Goal: Information Seeking & Learning: Compare options

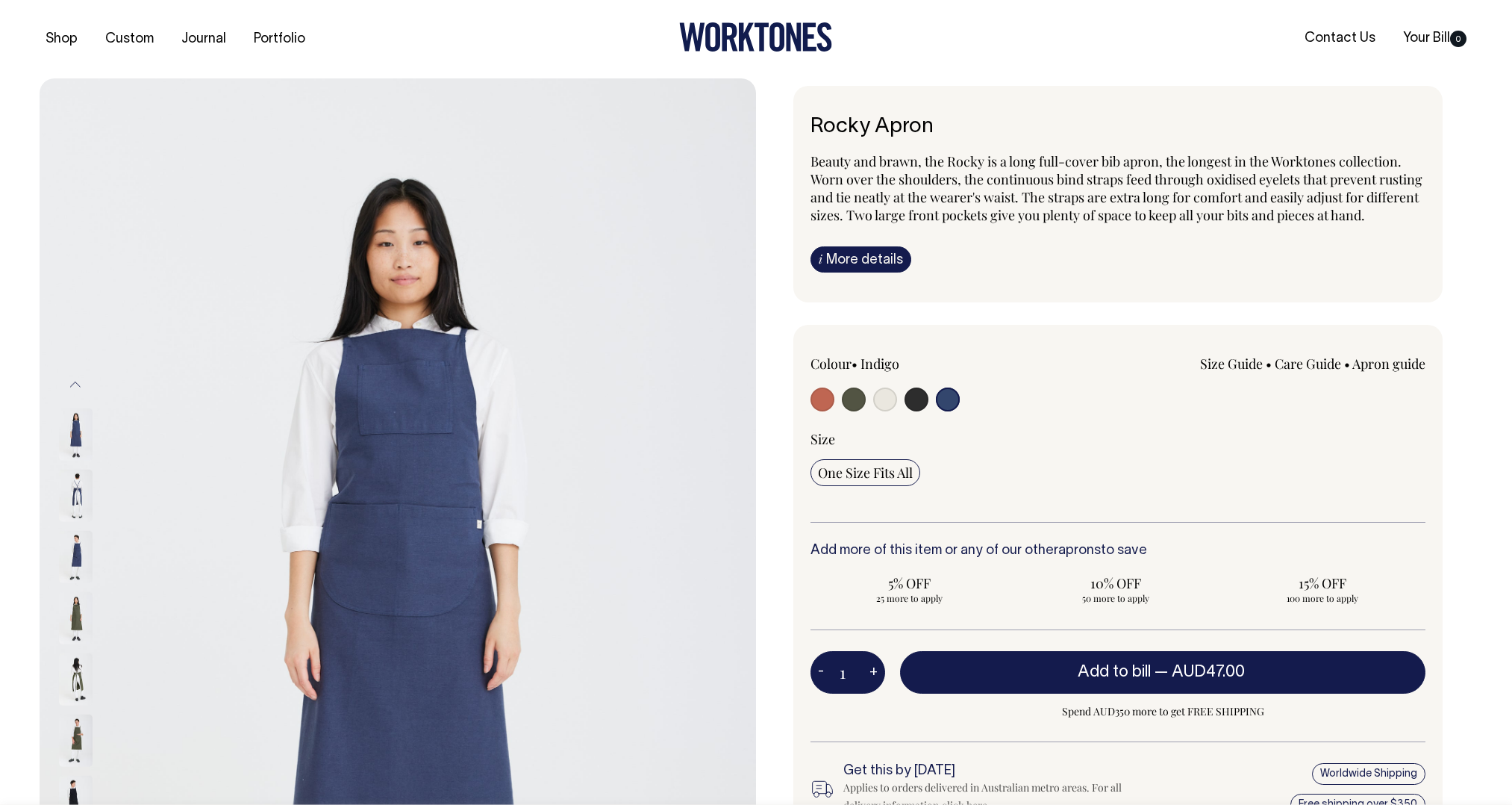
select select "Indigo"
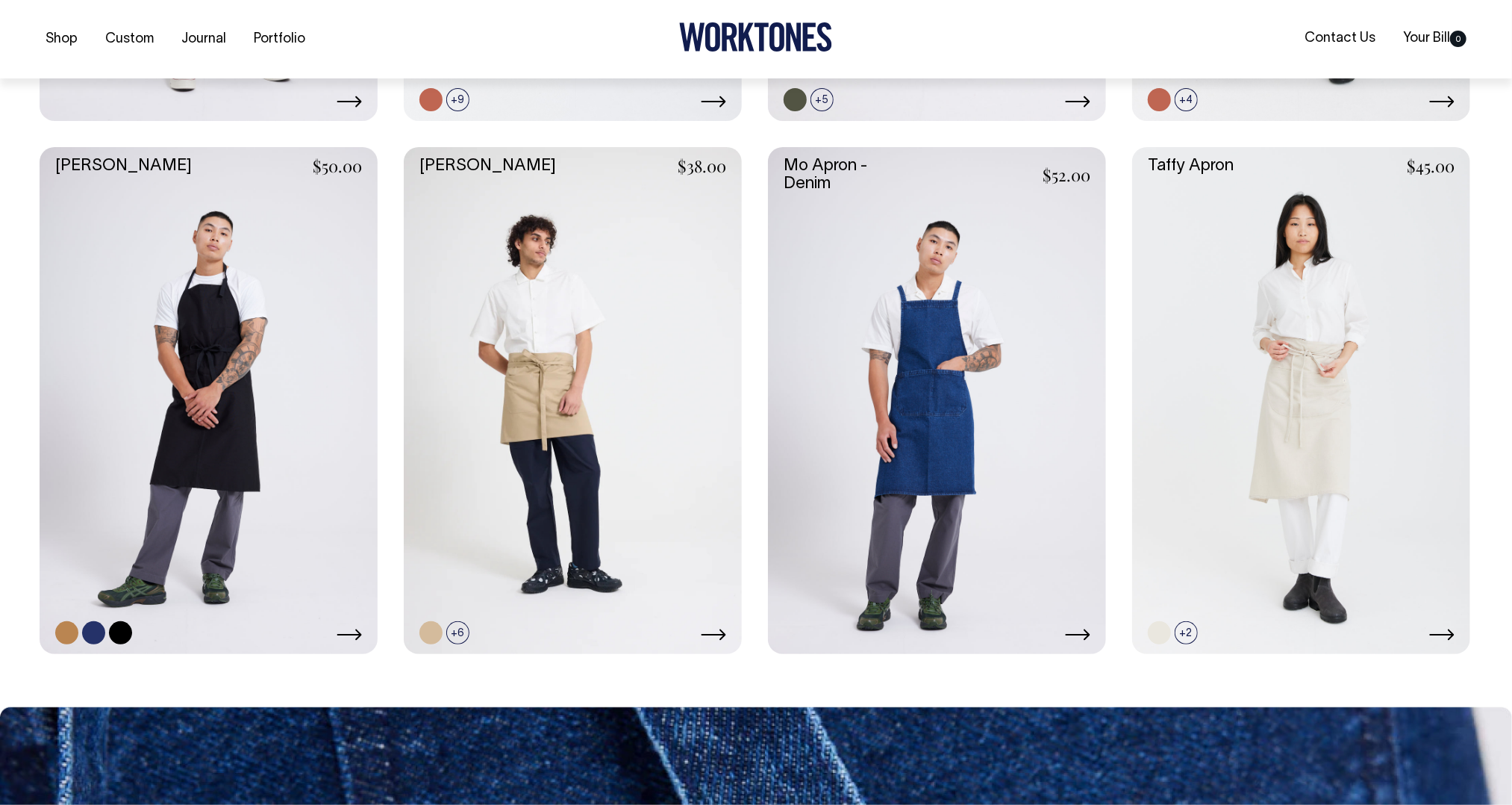
scroll to position [1109, 0]
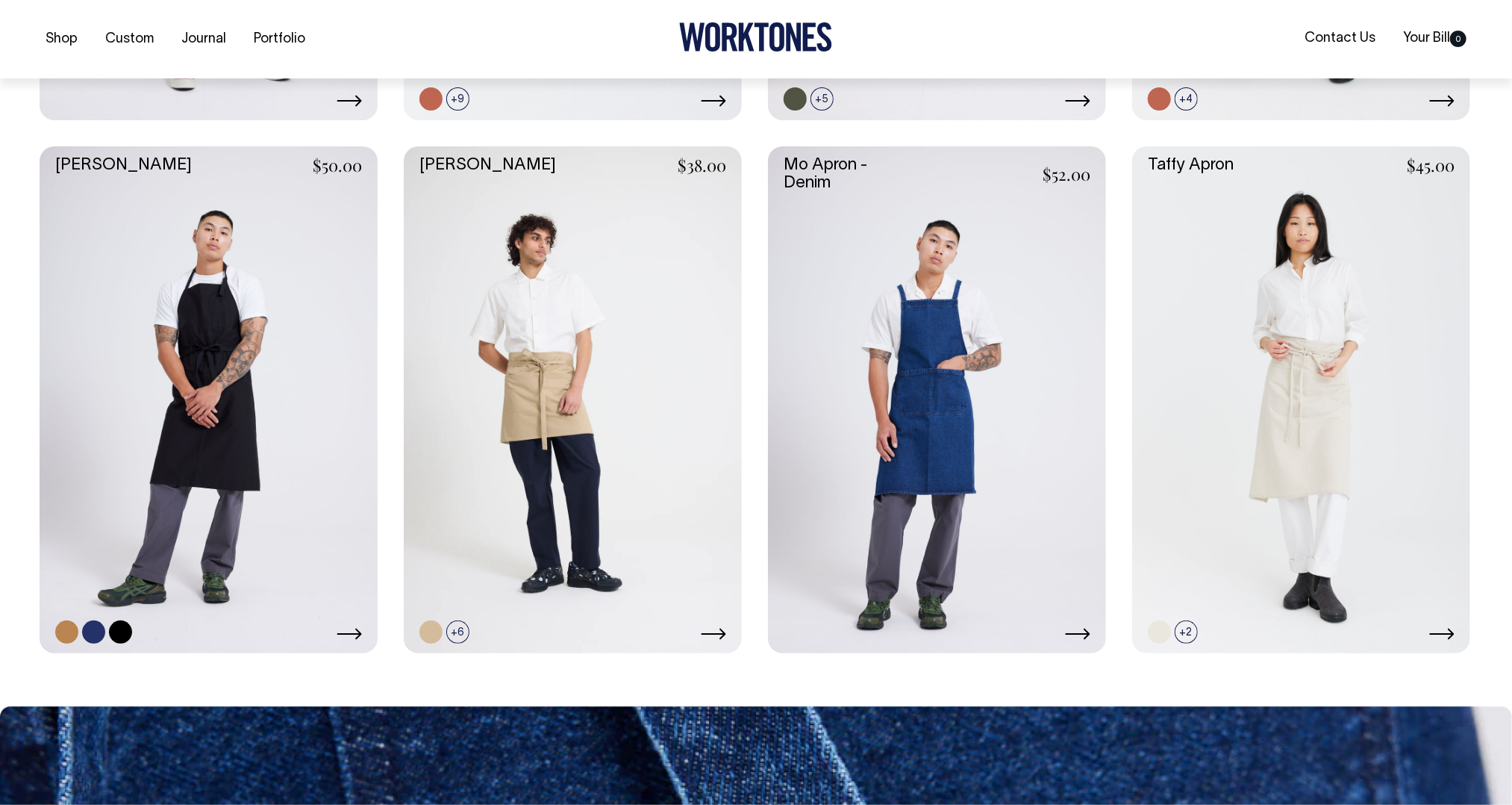
click at [292, 374] on link at bounding box center [209, 400] width 338 height 508
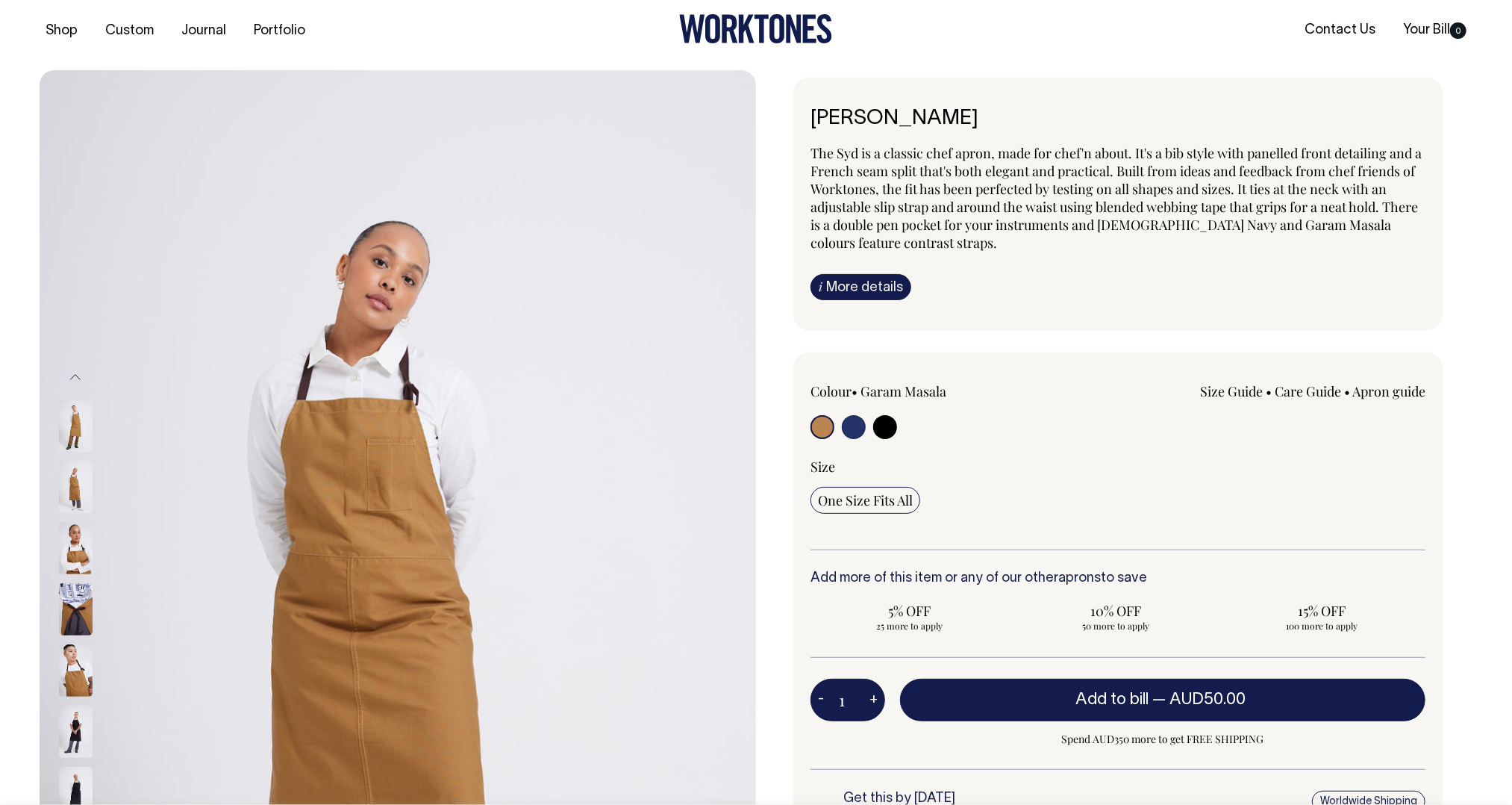
scroll to position [11, 0]
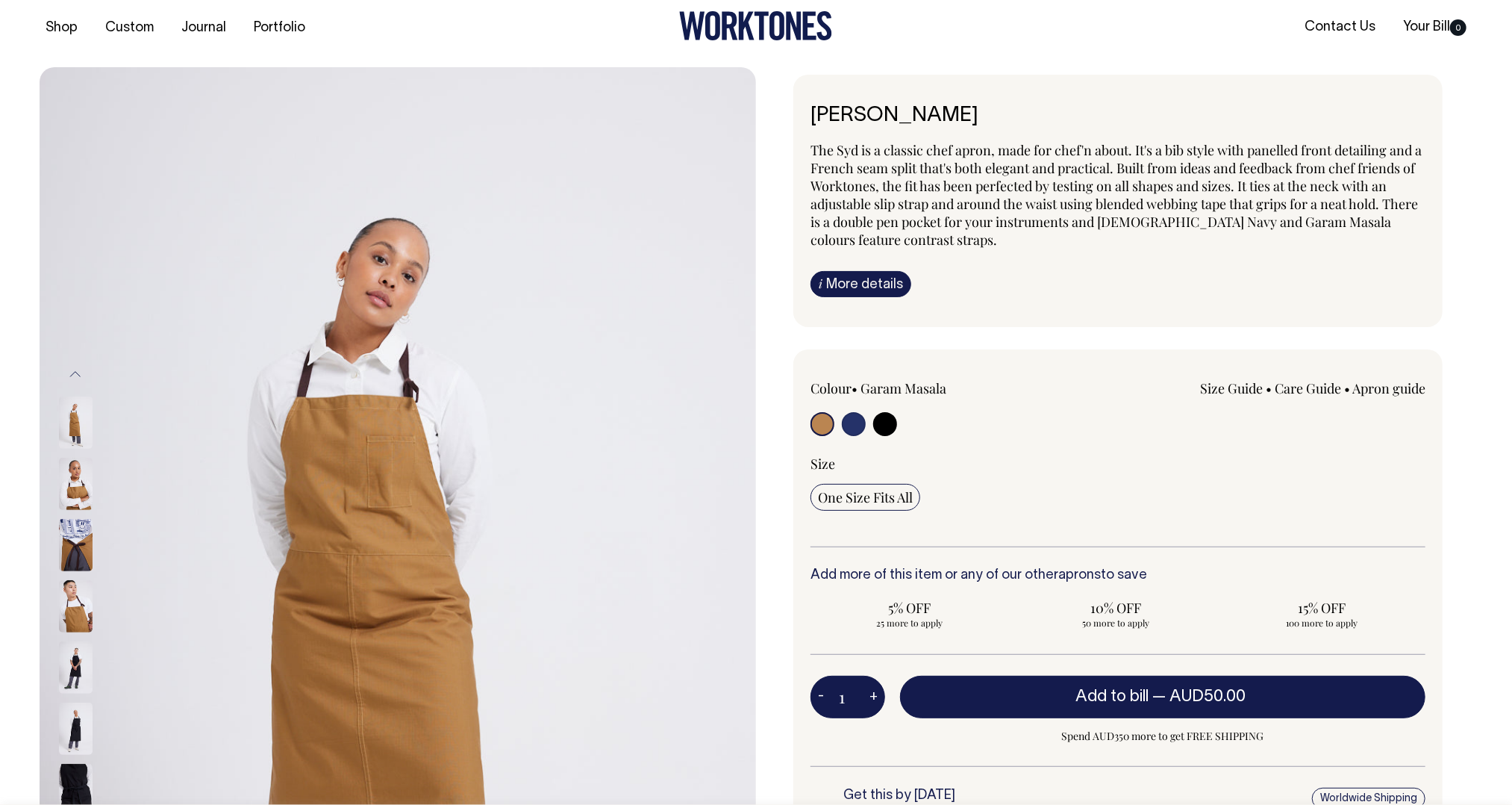
click at [80, 622] on img at bounding box center [75, 606] width 34 height 52
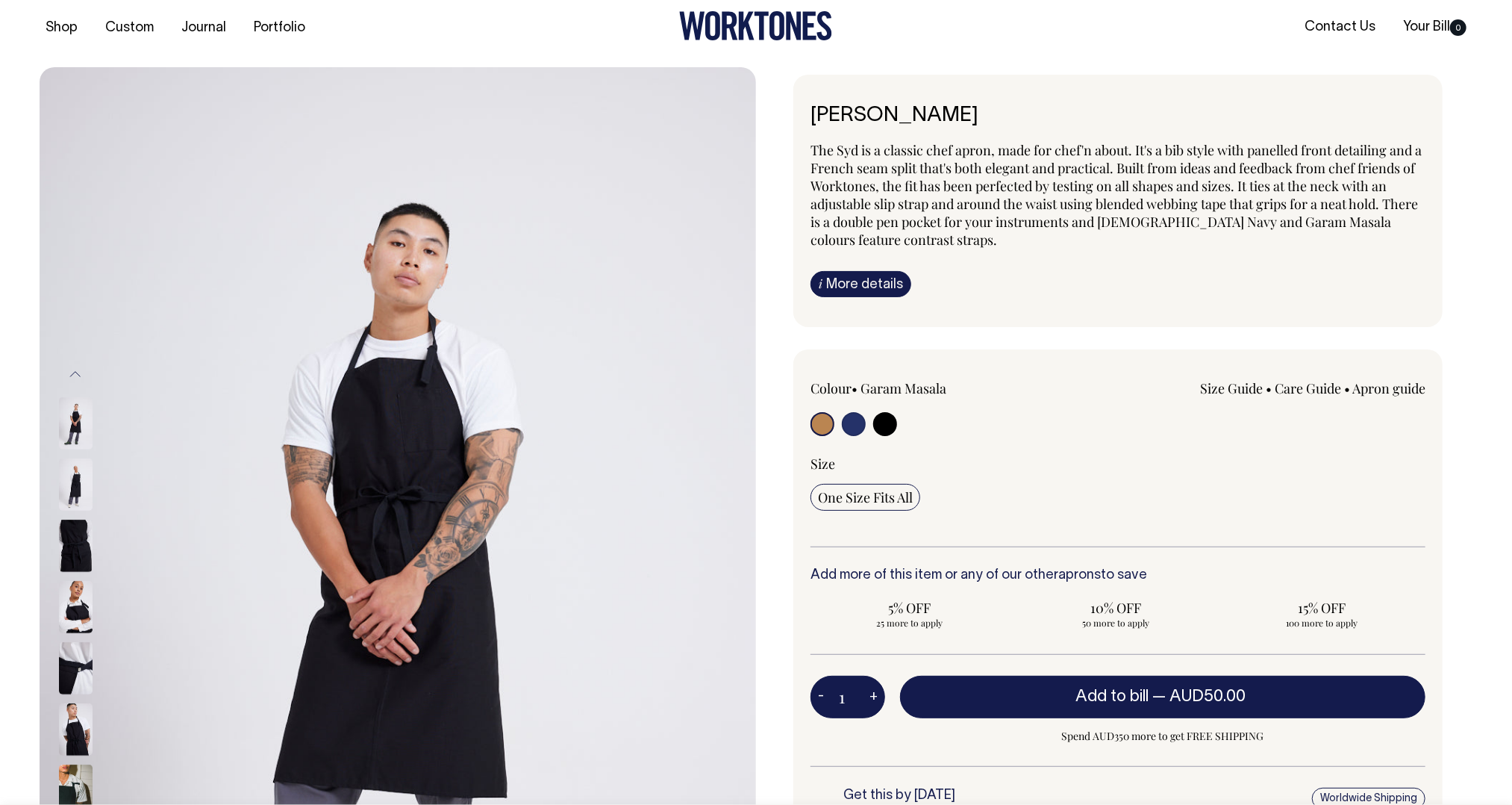
drag, startPoint x: 77, startPoint y: 610, endPoint x: 90, endPoint y: 636, distance: 29.1
click at [77, 610] on img at bounding box center [75, 606] width 34 height 52
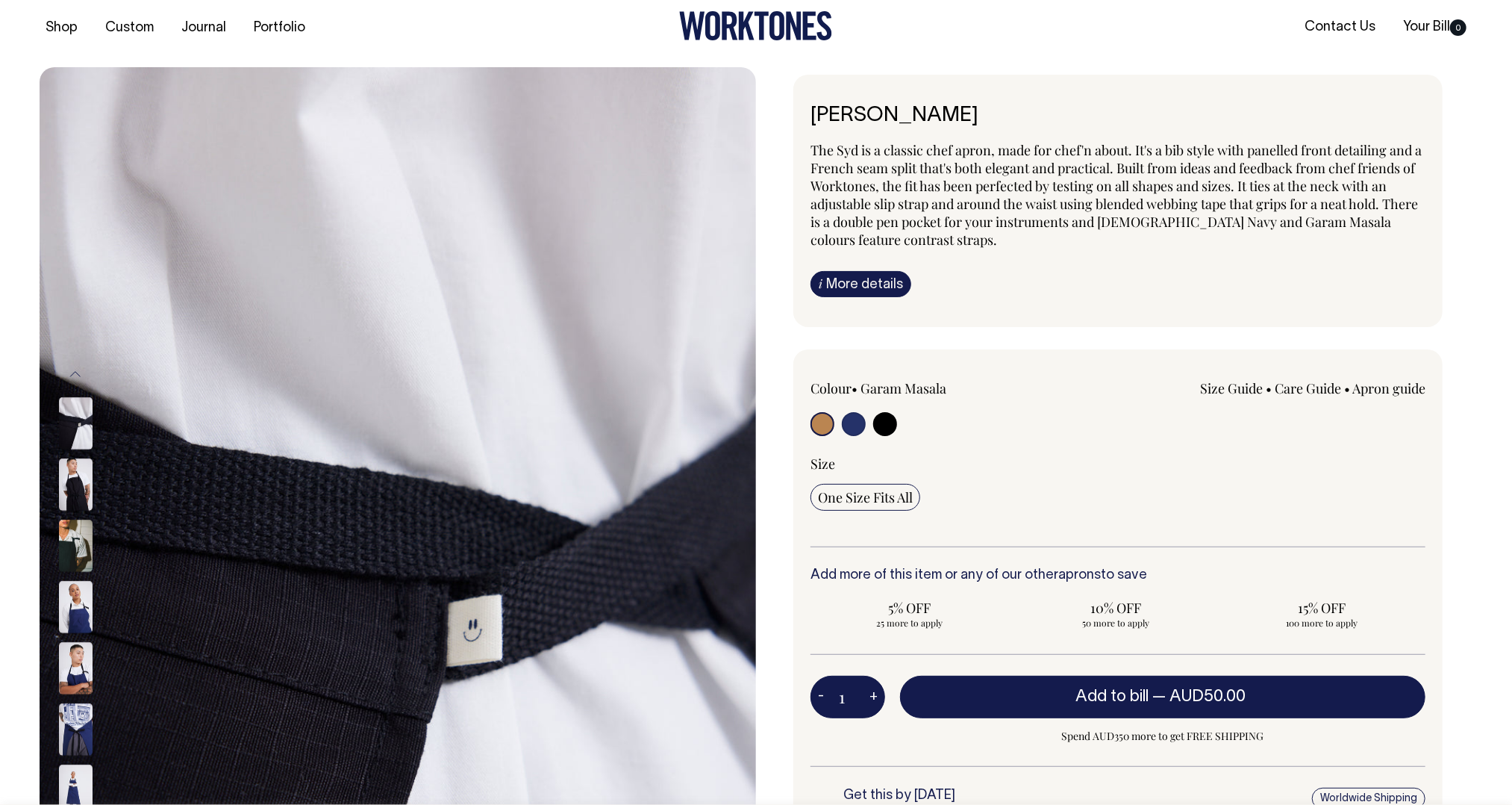
click at [74, 682] on img at bounding box center [75, 668] width 34 height 52
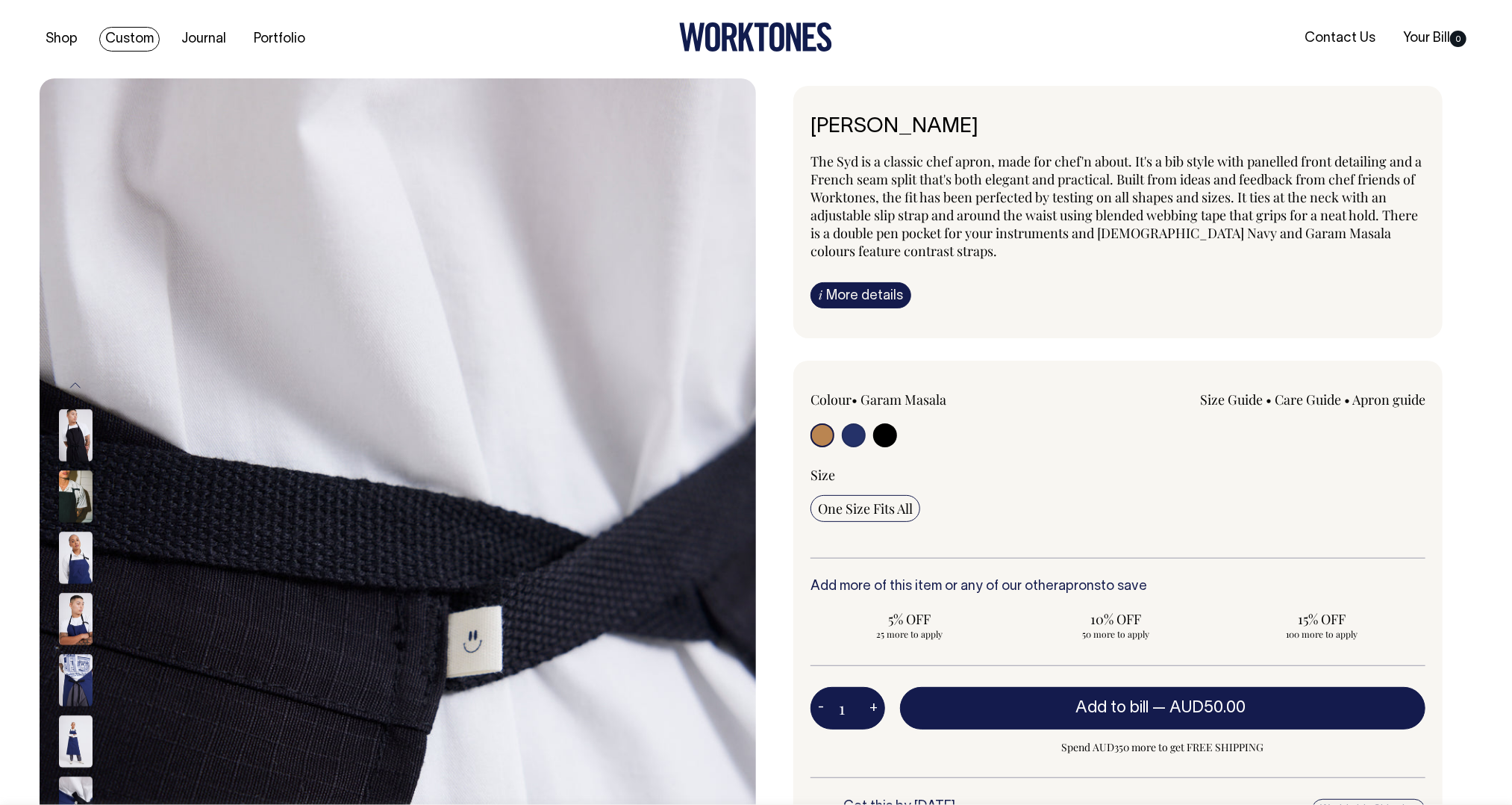
scroll to position [0, 0]
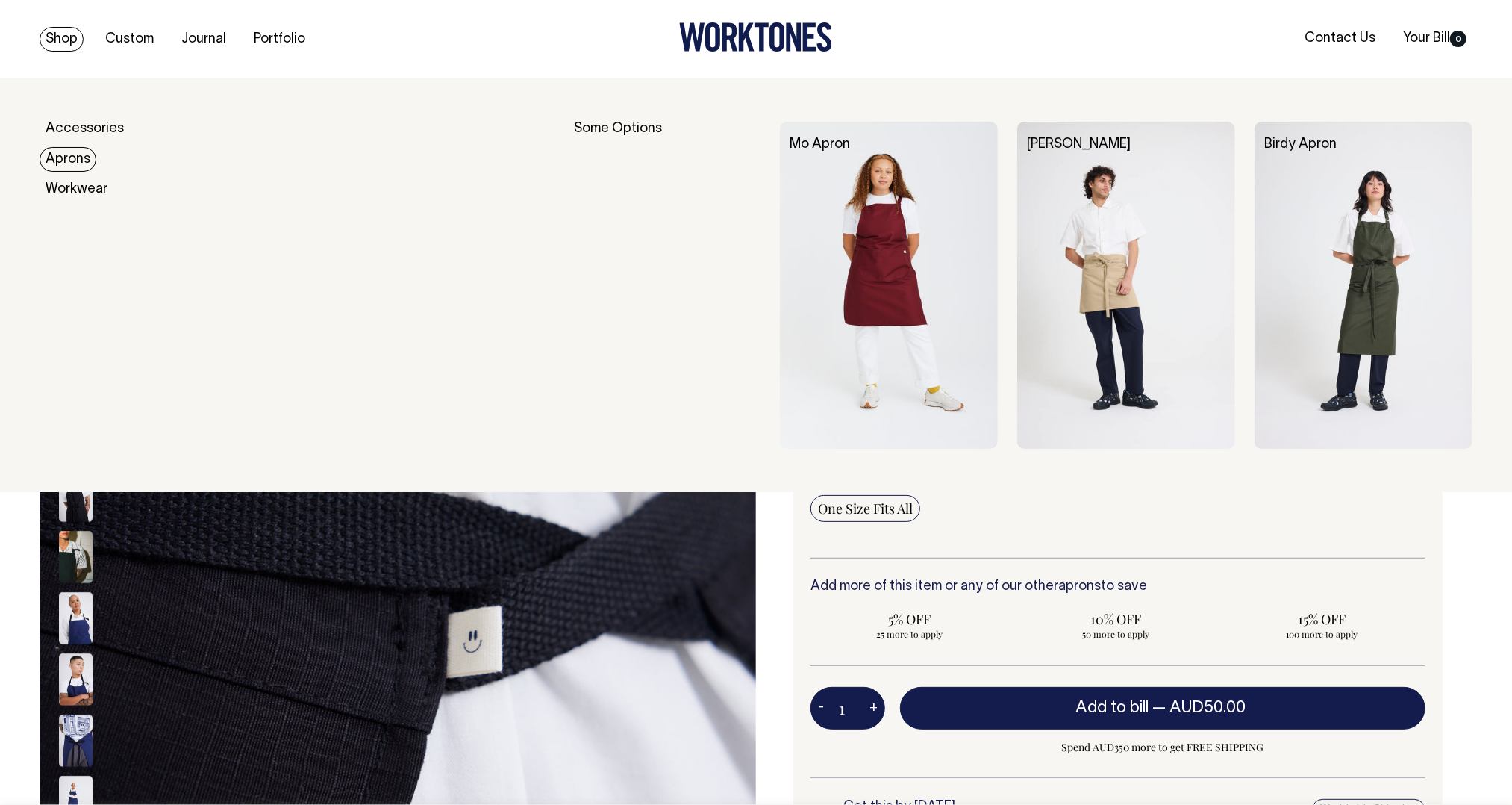
click at [58, 154] on link "Aprons" at bounding box center [68, 159] width 57 height 24
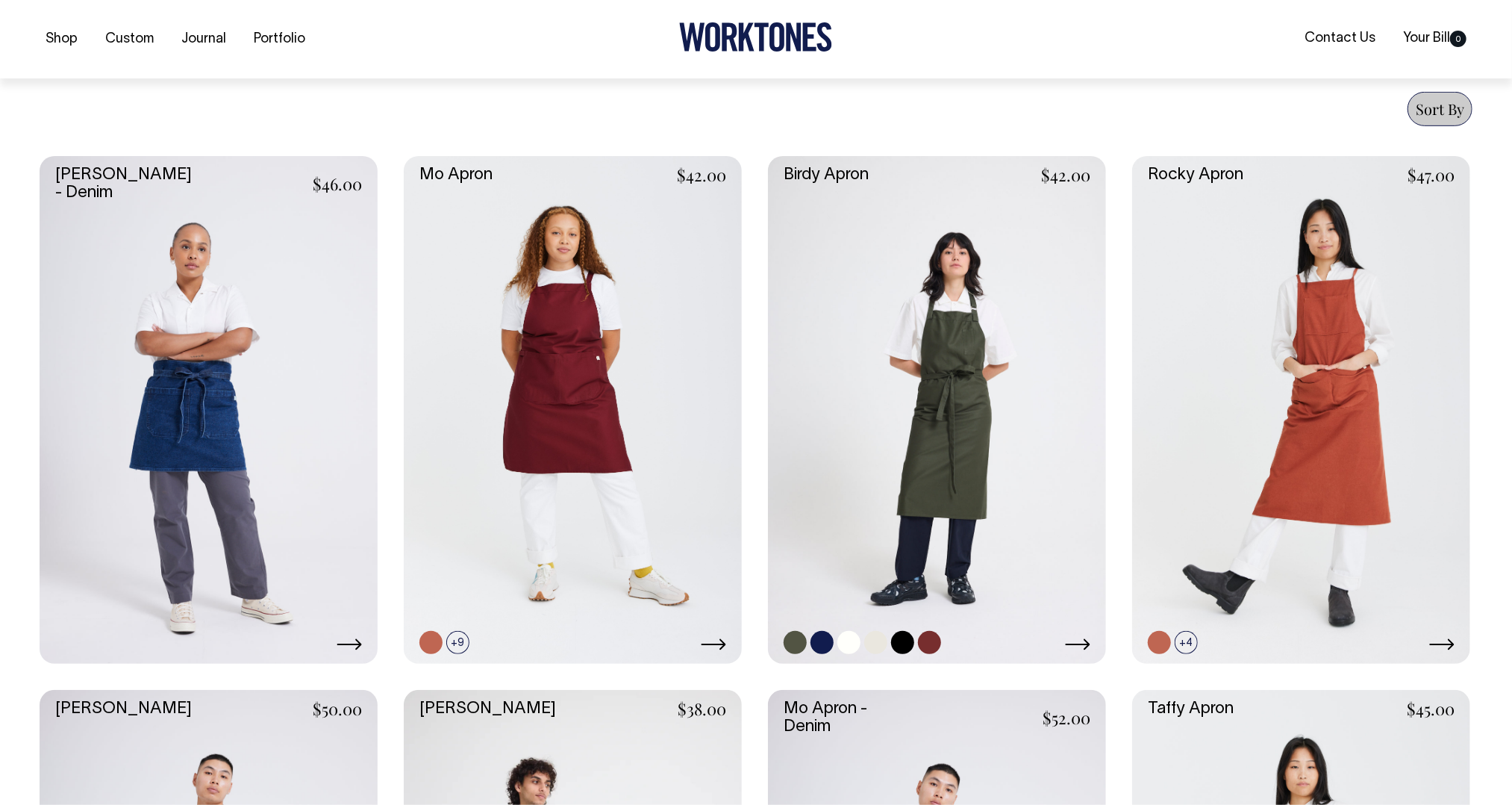
scroll to position [566, 0]
click at [968, 421] on link at bounding box center [937, 409] width 338 height 508
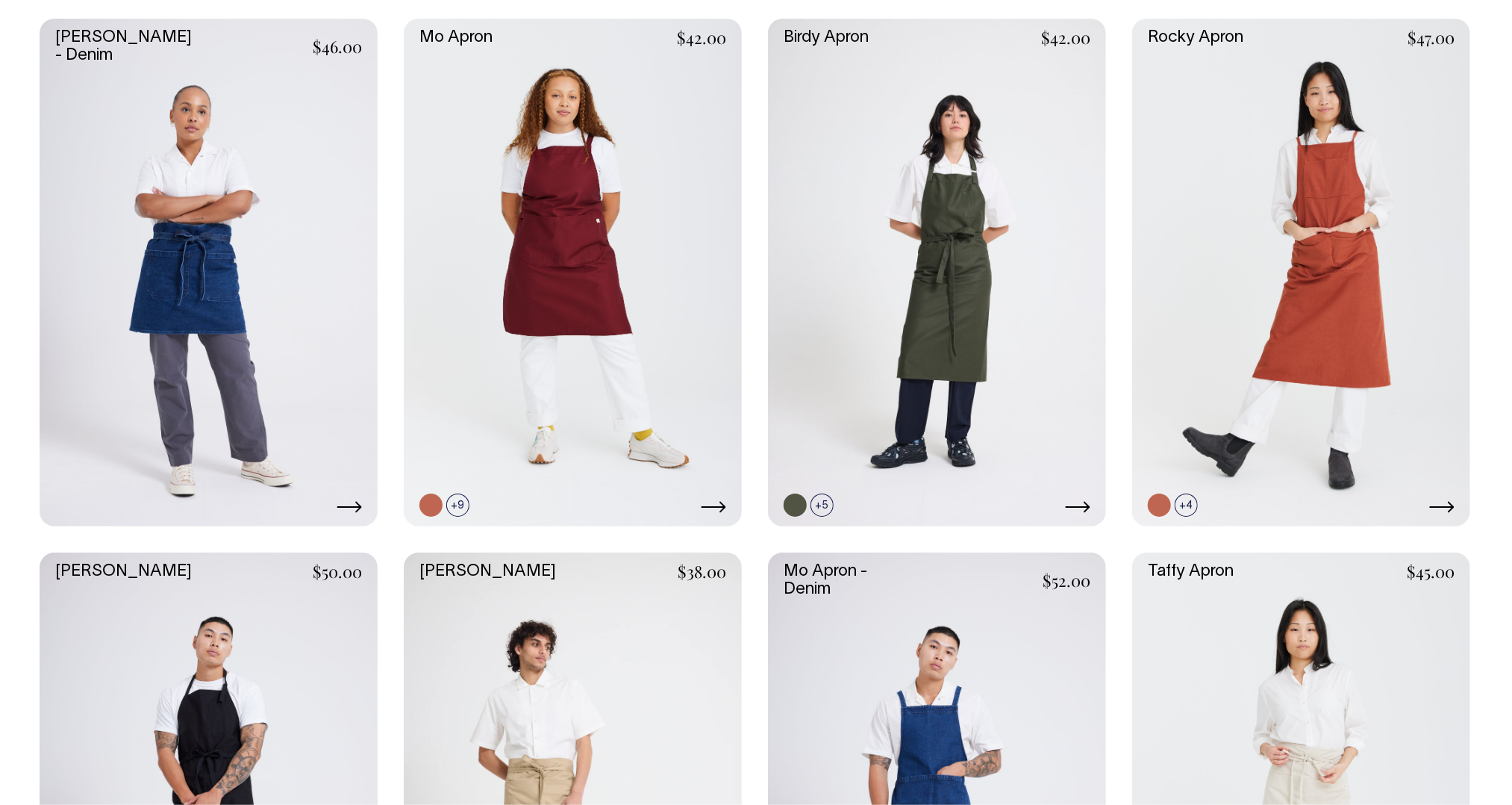
scroll to position [703, 0]
click at [273, 675] on link at bounding box center [209, 807] width 338 height 508
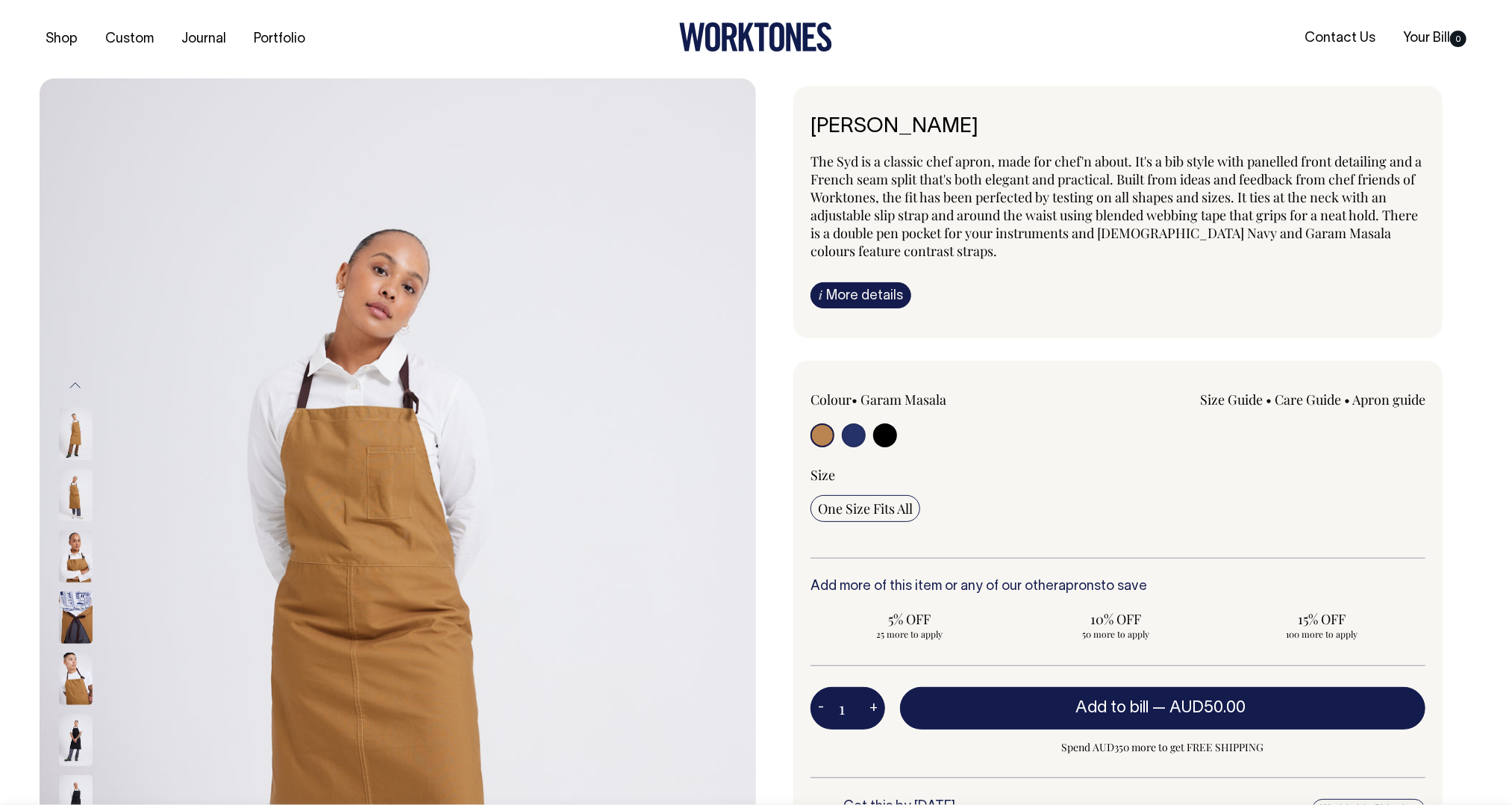
click at [85, 620] on img at bounding box center [75, 617] width 34 height 52
click at [81, 539] on img at bounding box center [75, 556] width 34 height 52
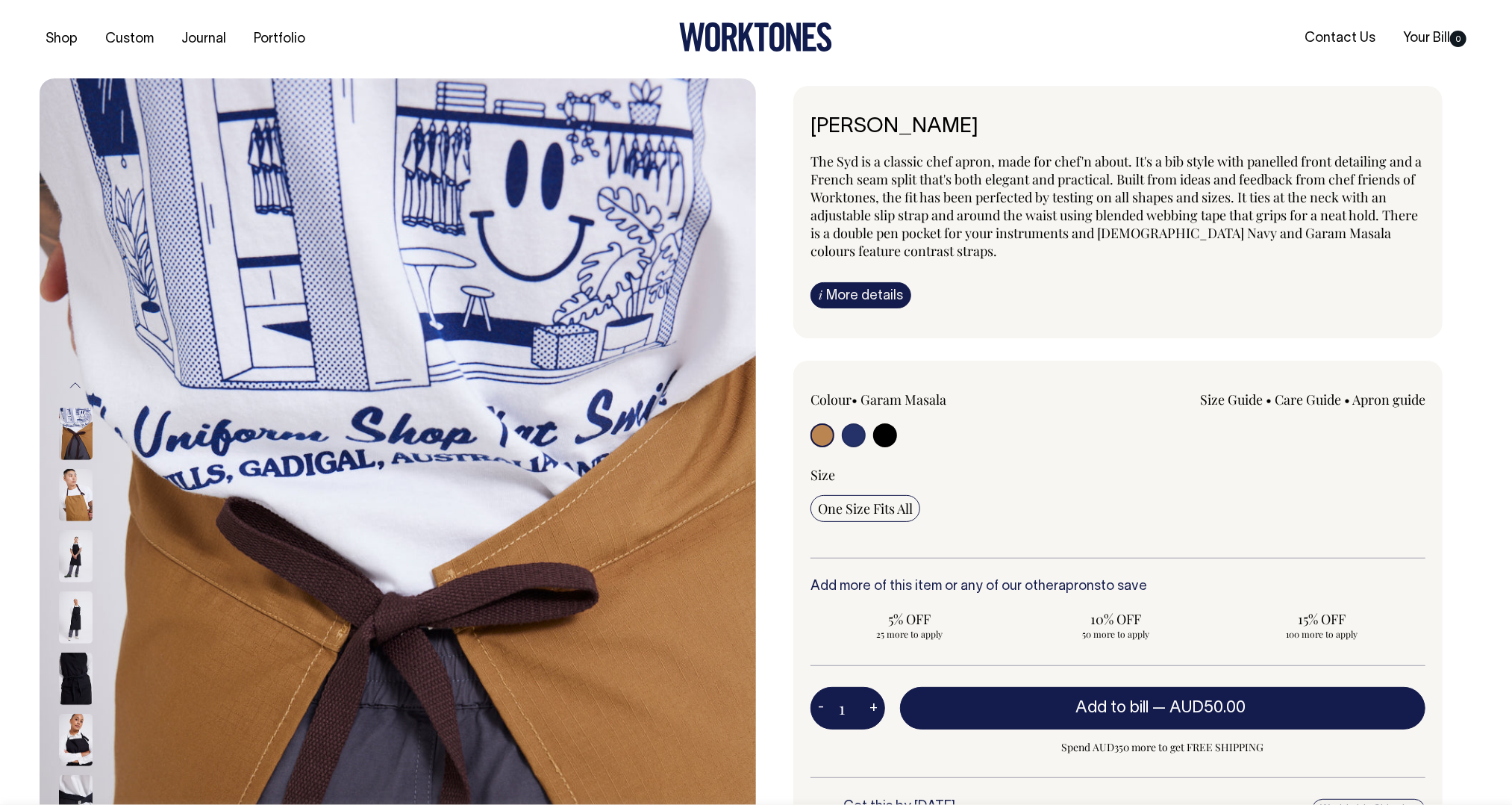
click at [81, 495] on img at bounding box center [75, 495] width 34 height 52
